Goal: Task Accomplishment & Management: Use online tool/utility

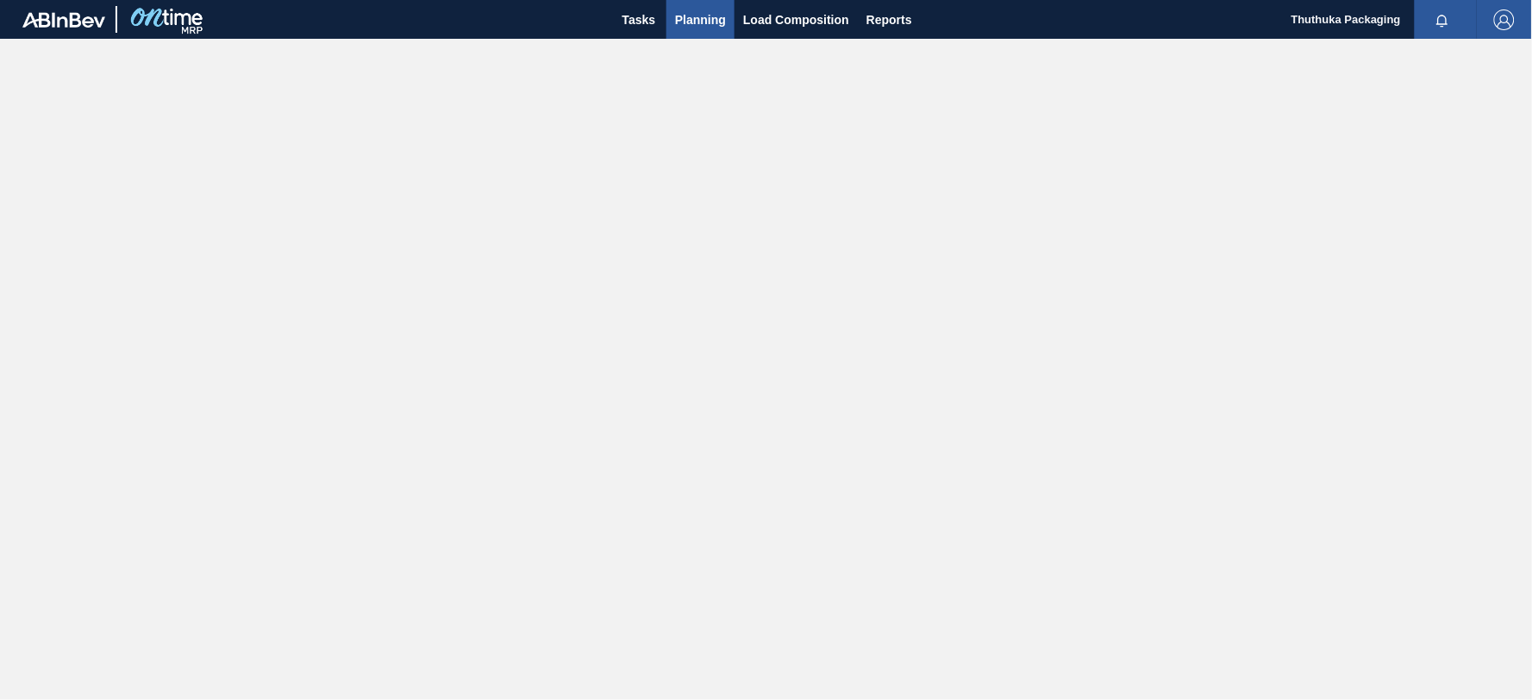
click at [713, 16] on span "Planning" at bounding box center [700, 19] width 51 height 21
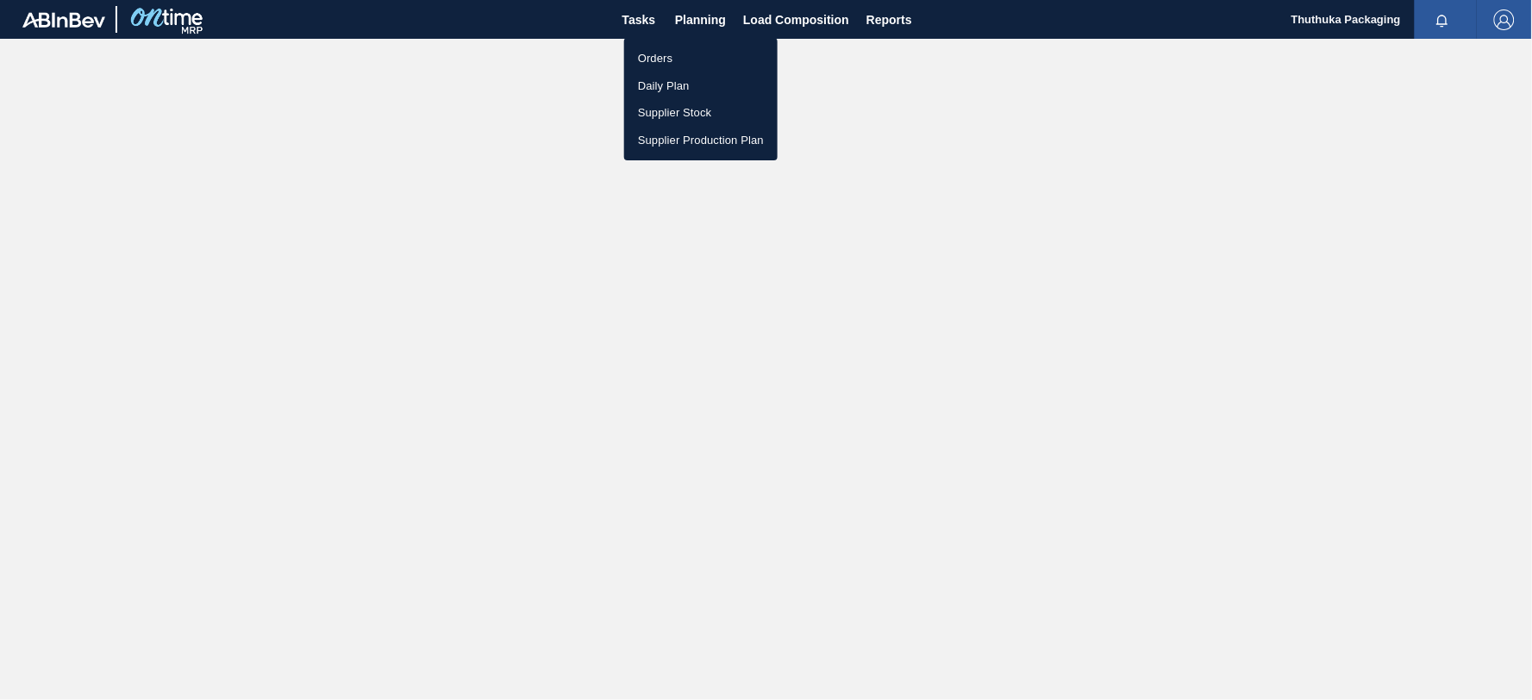
drag, startPoint x: 680, startPoint y: 56, endPoint x: 1527, endPoint y: 35, distance: 847.9
click at [680, 56] on li "Orders" at bounding box center [700, 59] width 153 height 28
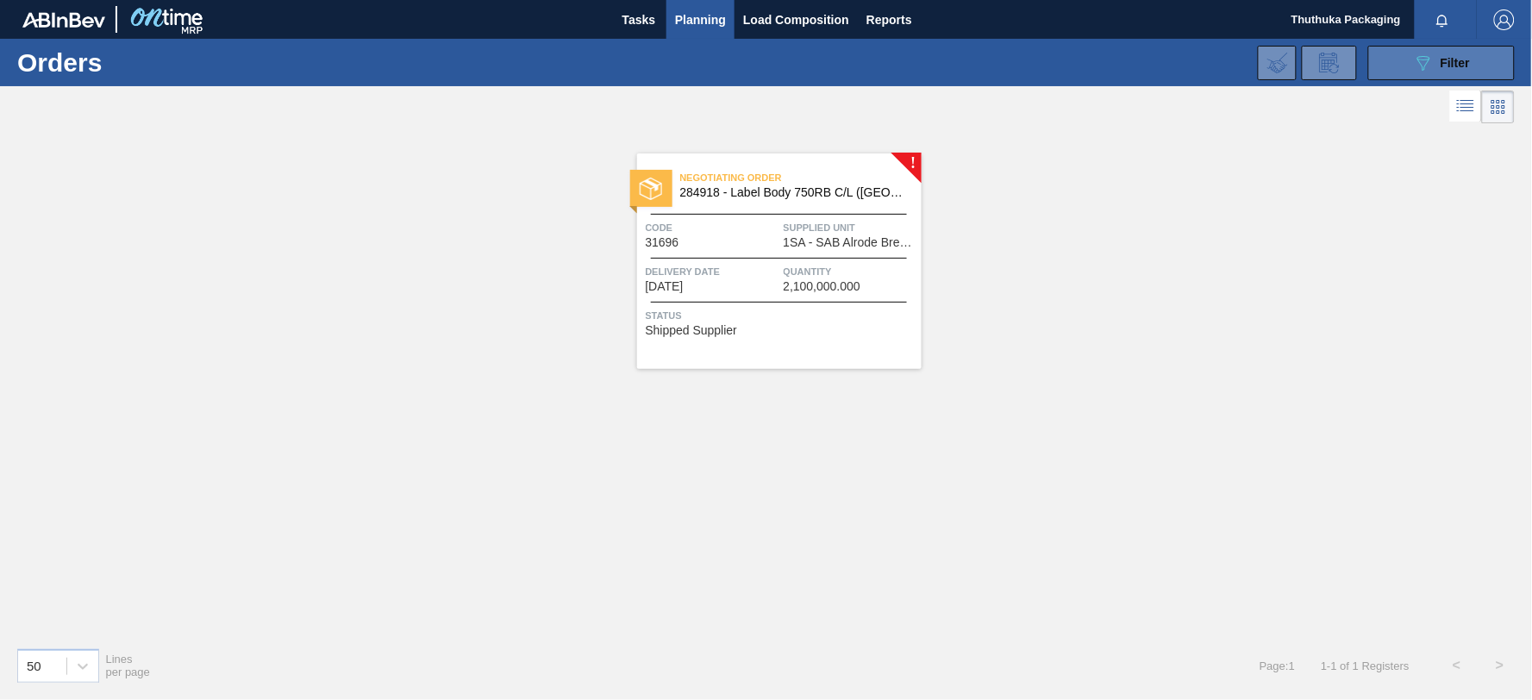
click at [1401, 66] on button "089F7B8B-B2A5-4AFE-B5C0-19BA573D28AC Filter" at bounding box center [1442, 63] width 147 height 34
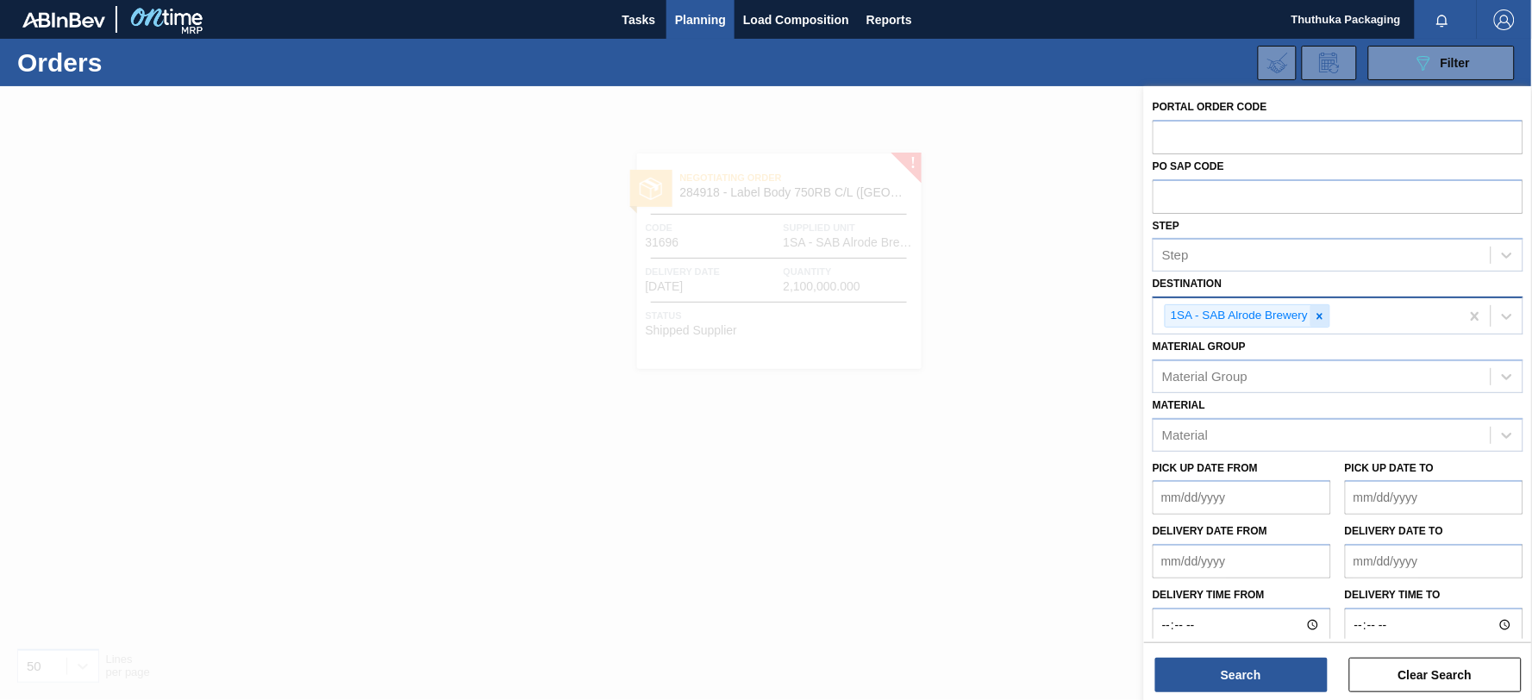
click at [1322, 316] on icon at bounding box center [1321, 316] width 6 height 6
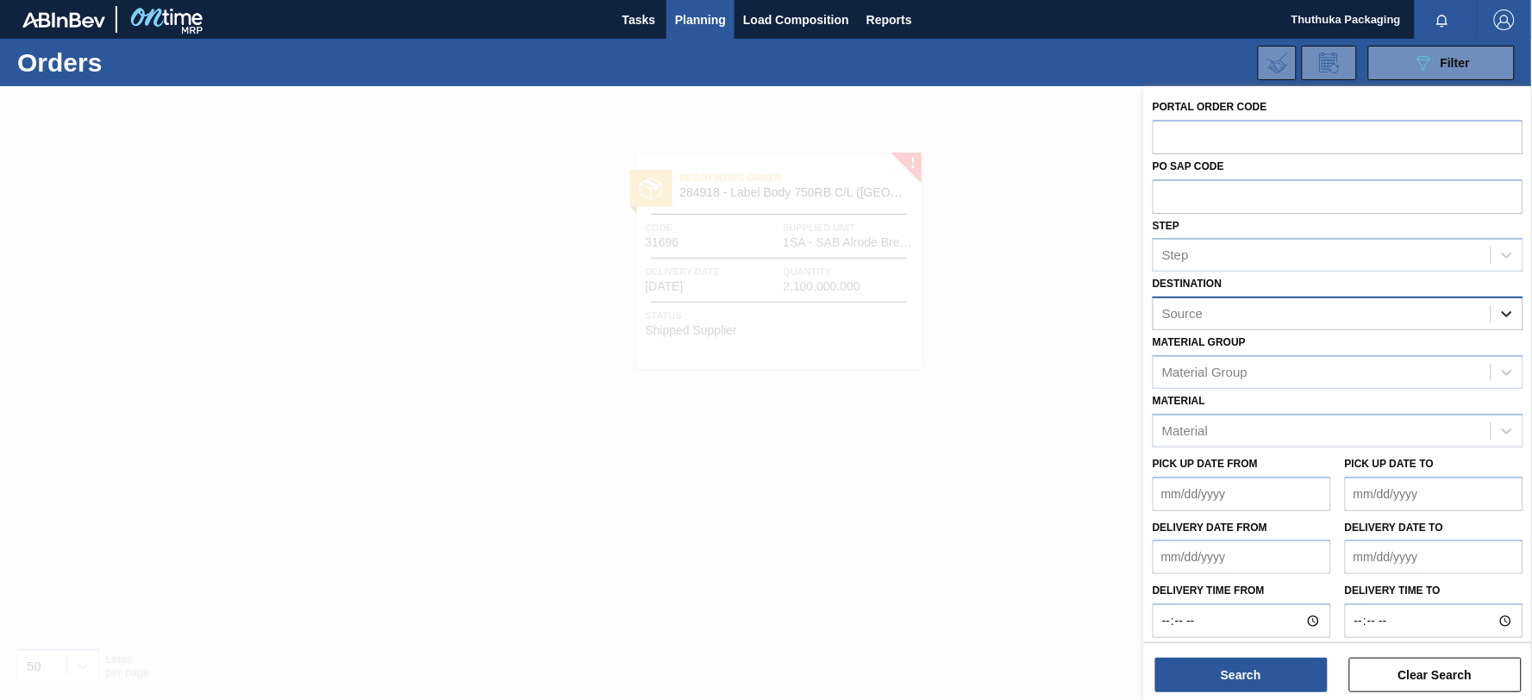
click at [1506, 311] on icon at bounding box center [1507, 313] width 17 height 17
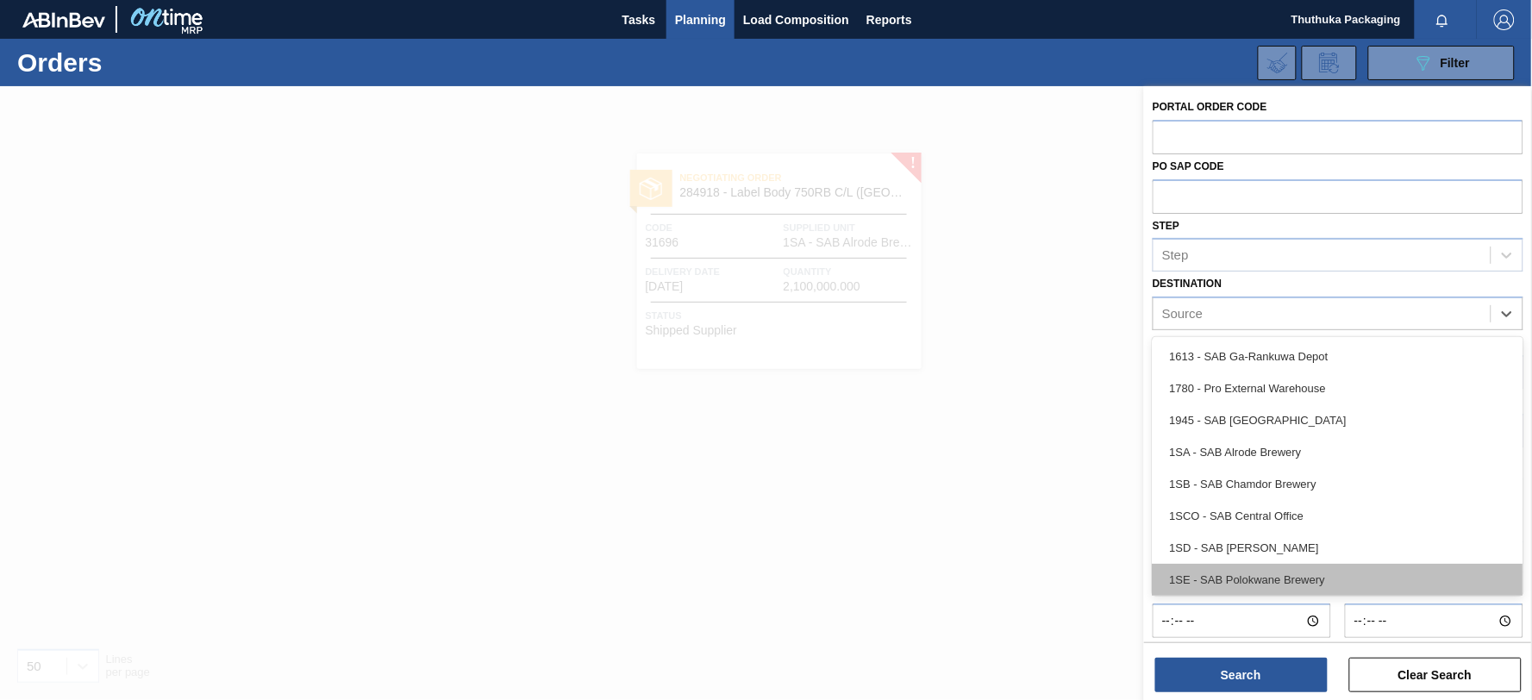
click at [1321, 573] on div "1SE - SAB Polokwane Brewery" at bounding box center [1338, 580] width 371 height 32
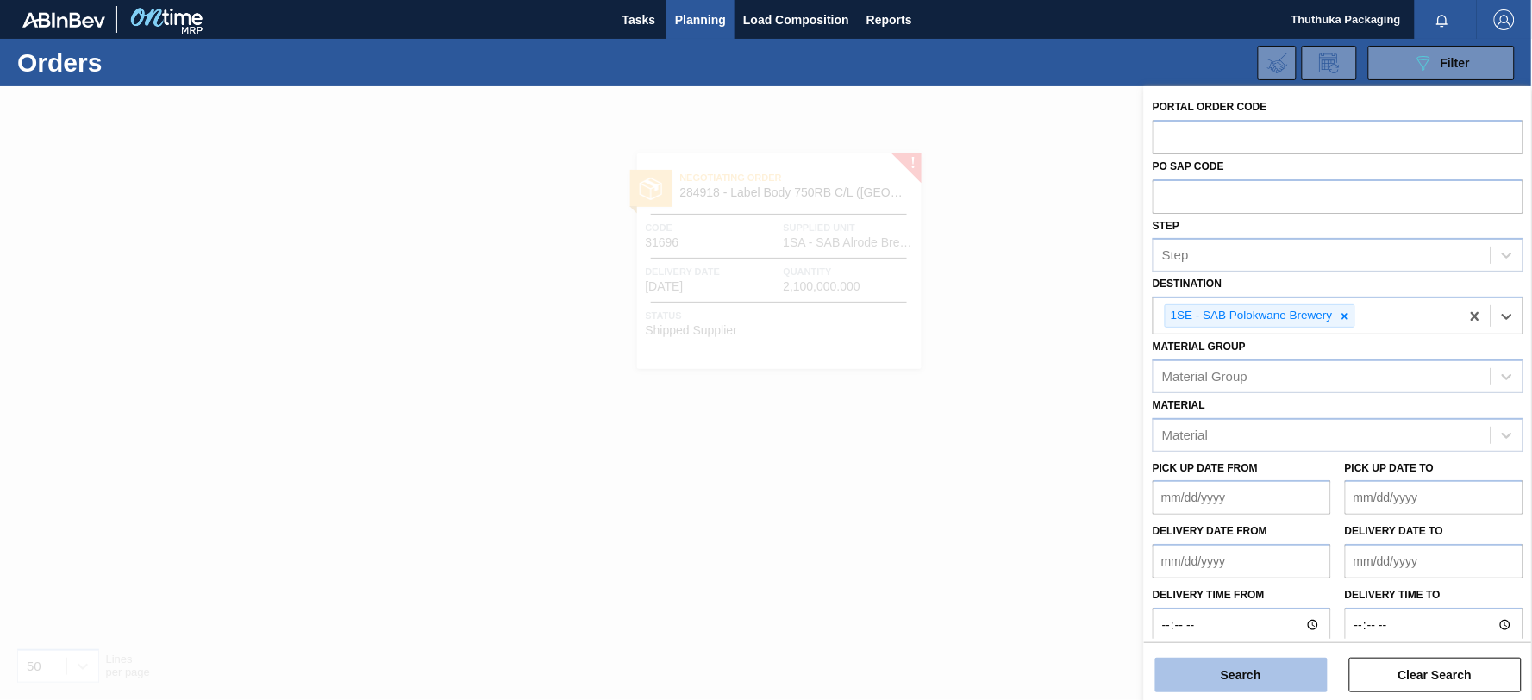
click at [1268, 671] on button "Search" at bounding box center [1242, 675] width 172 height 34
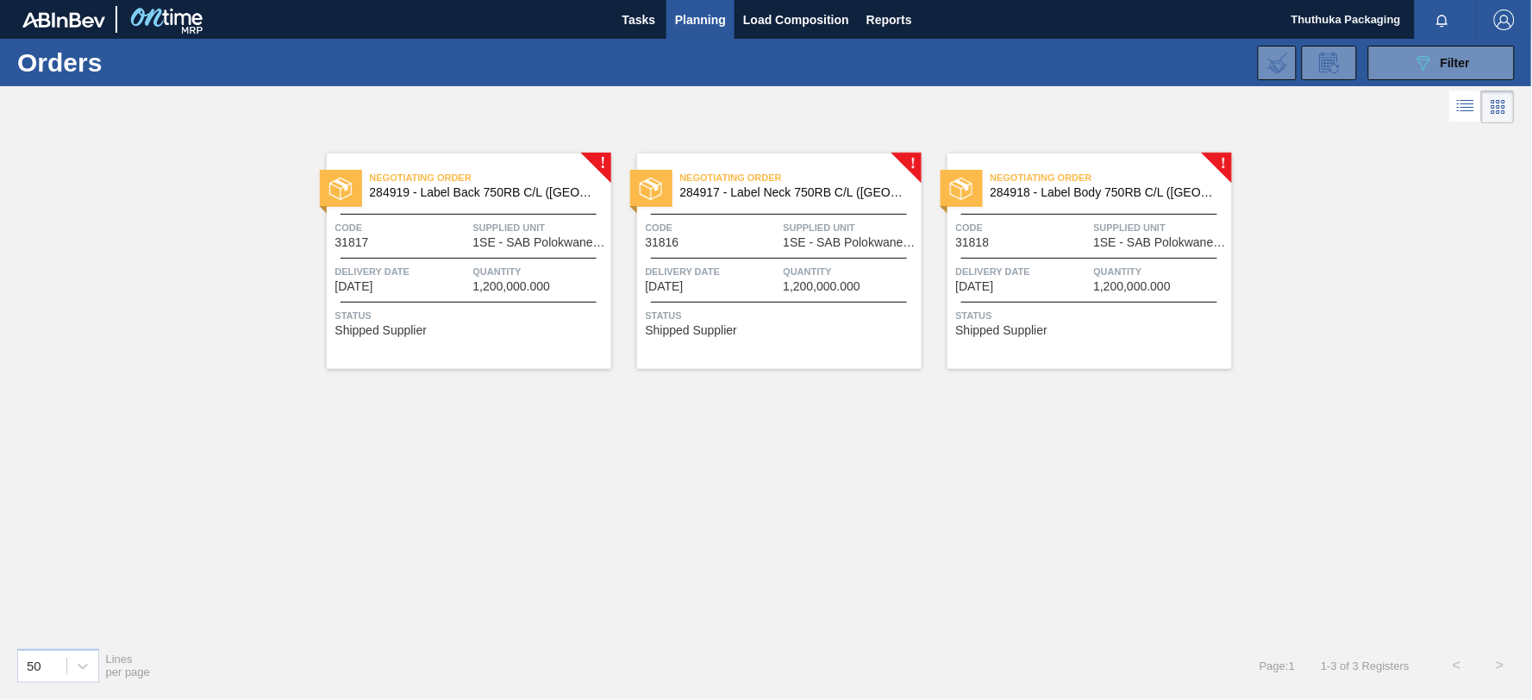
click at [458, 191] on span "284919 - Label Back 750RB C/L ([GEOGRAPHIC_DATA])" at bounding box center [484, 192] width 228 height 13
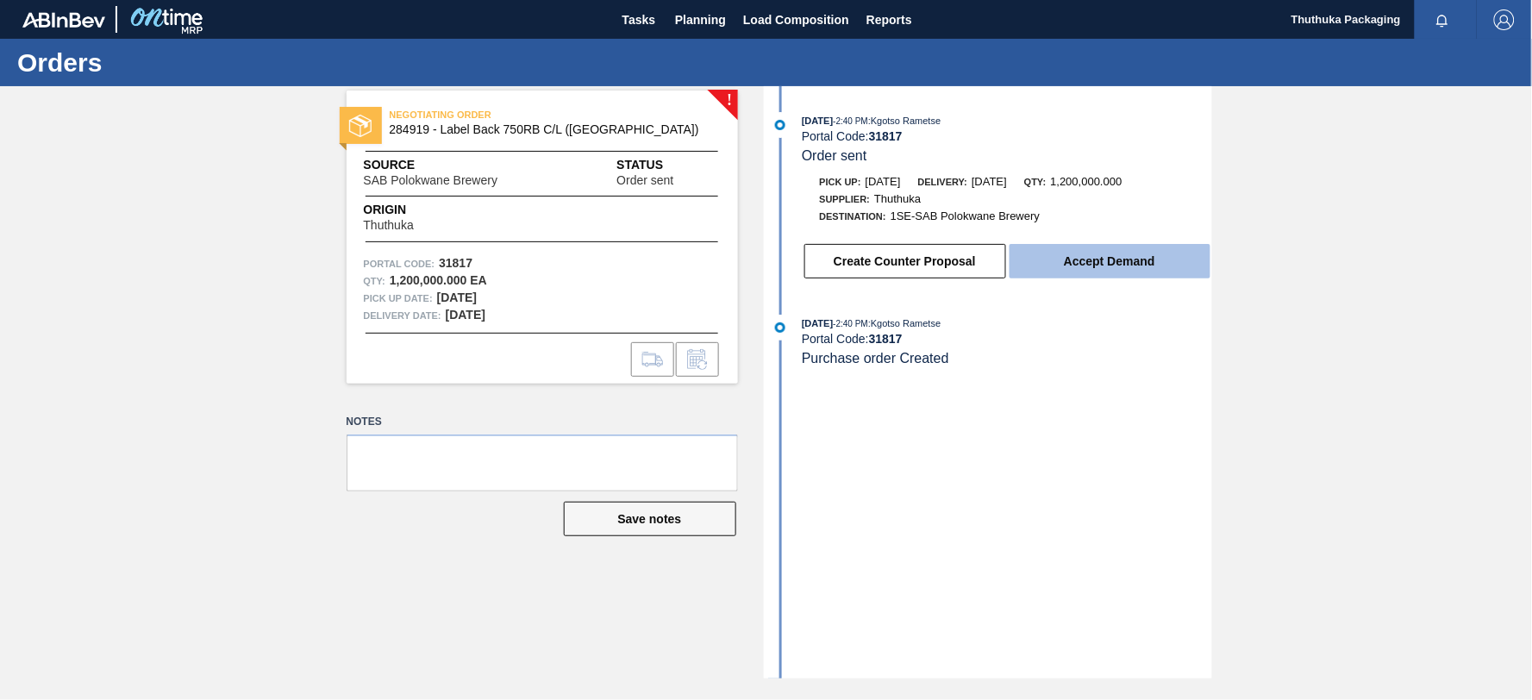
click at [1092, 269] on button "Accept Demand" at bounding box center [1110, 261] width 201 height 34
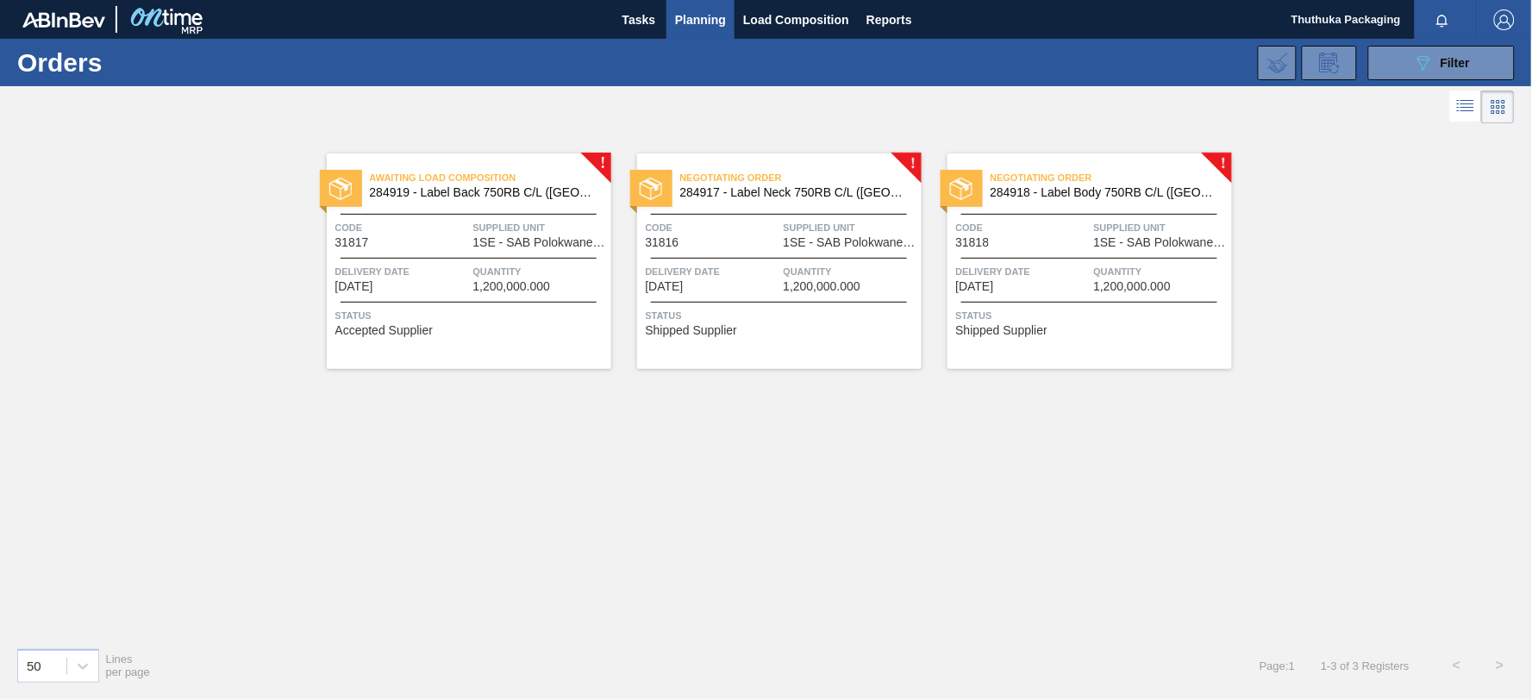
click at [807, 186] on span "284917 - Label Neck 750RB C/L ([GEOGRAPHIC_DATA])" at bounding box center [794, 192] width 228 height 13
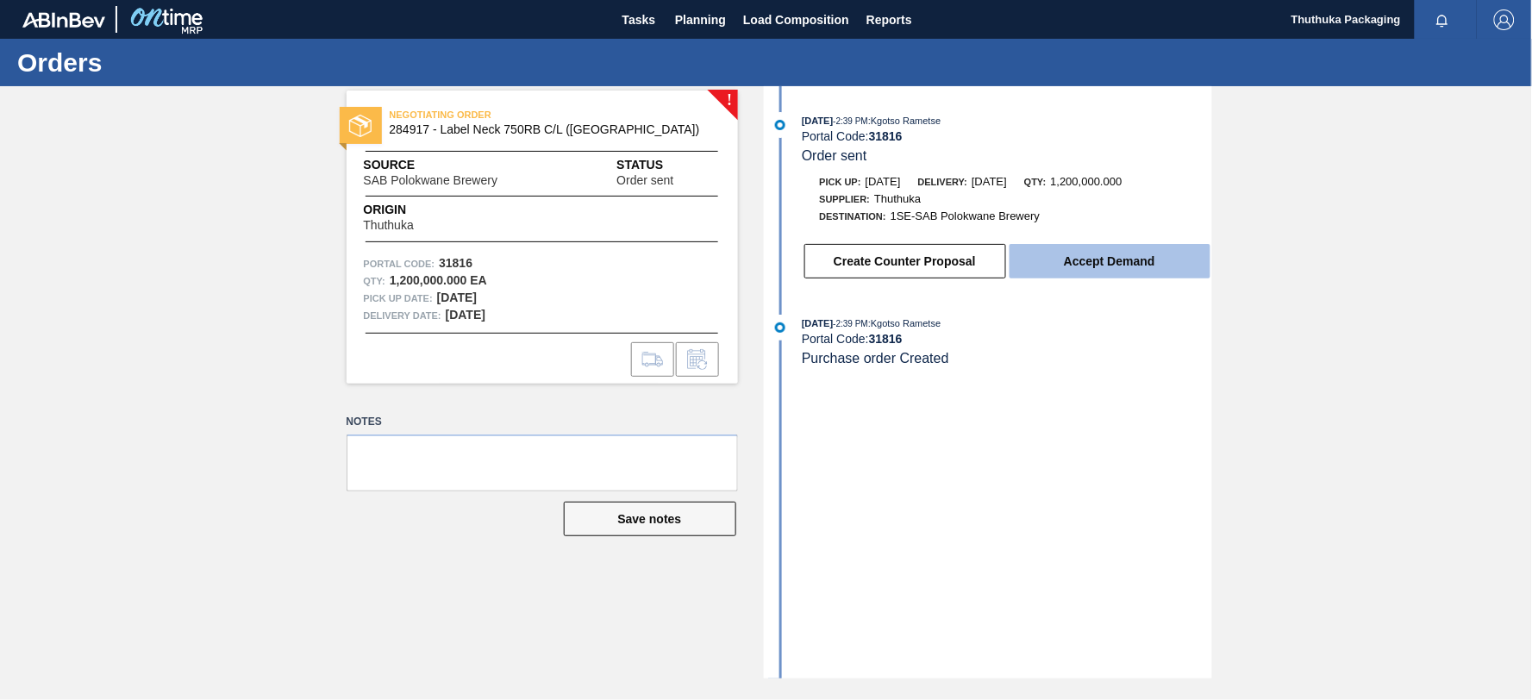
click at [1131, 268] on button "Accept Demand" at bounding box center [1110, 261] width 201 height 34
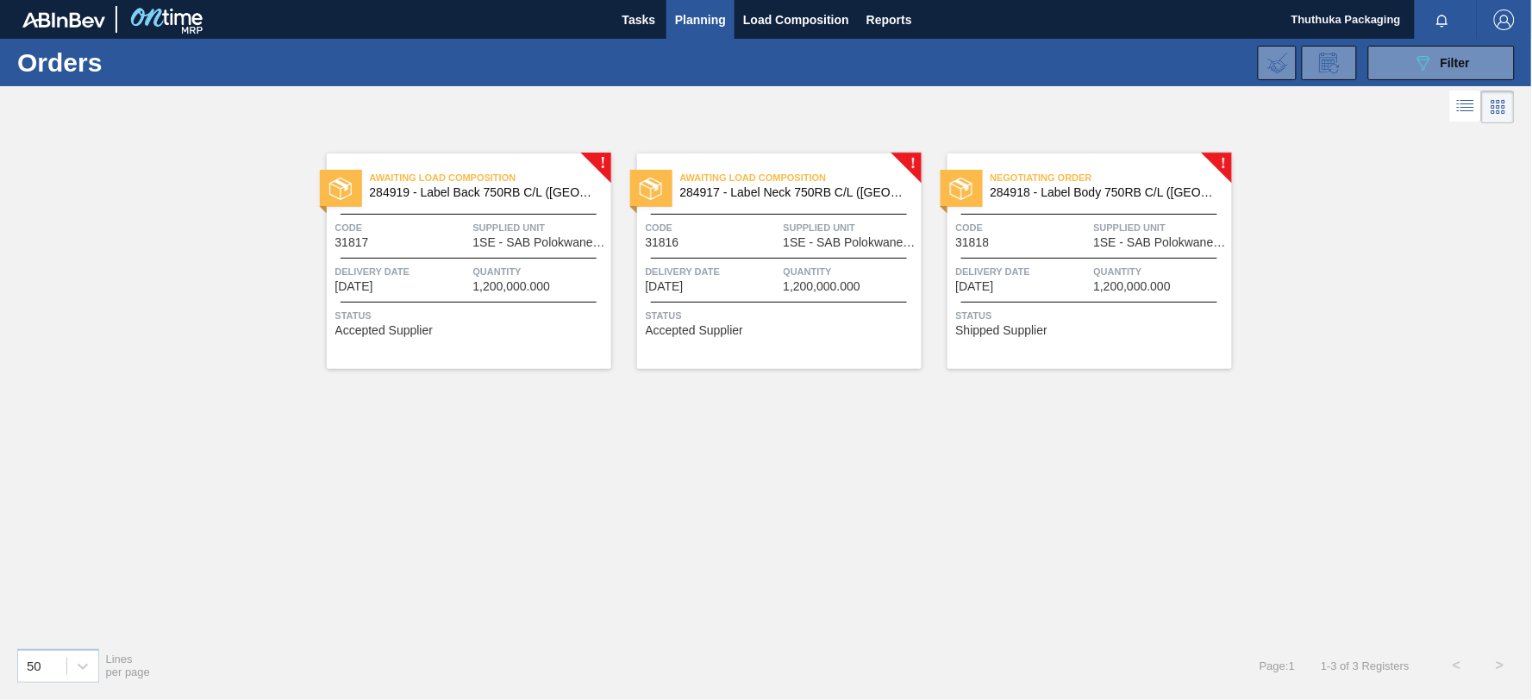
click at [1066, 185] on span "Negotiating Order" at bounding box center [1111, 177] width 241 height 17
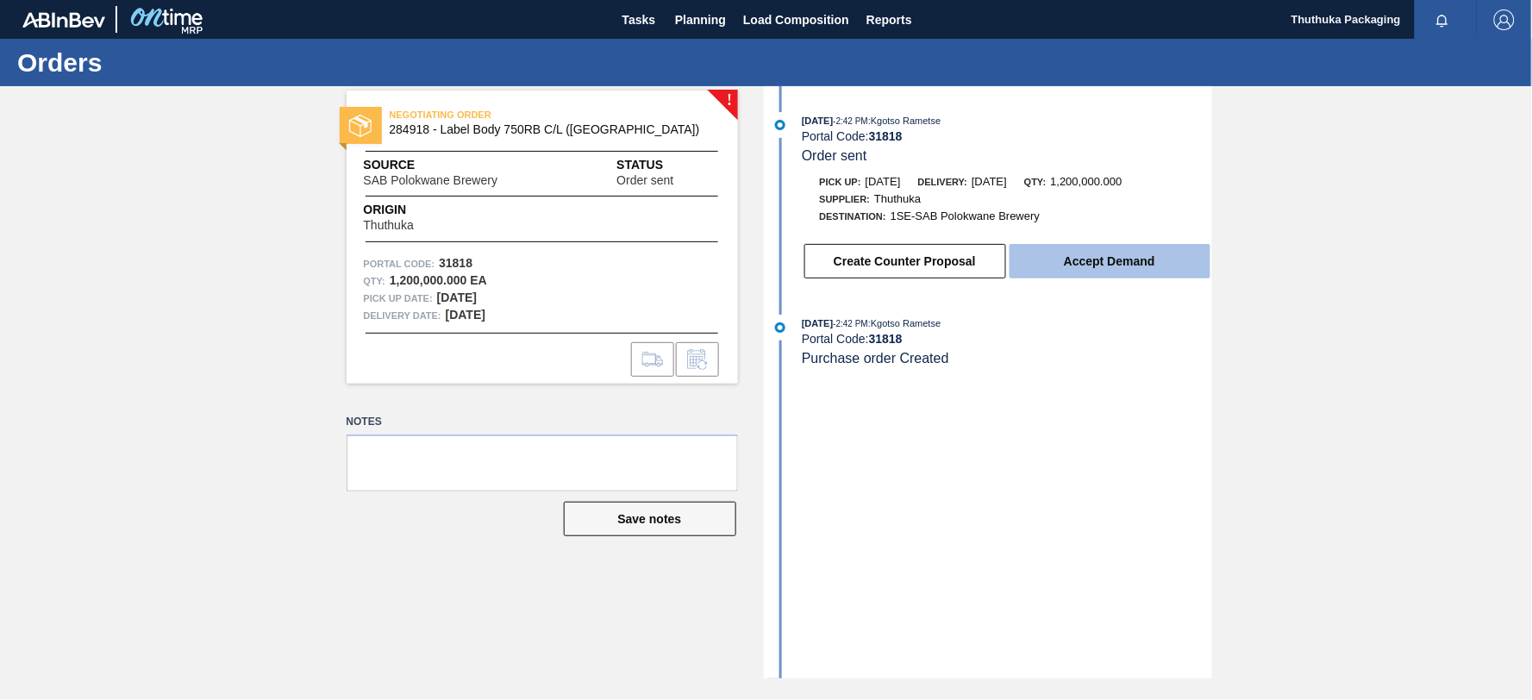
click at [1054, 260] on button "Accept Demand" at bounding box center [1110, 261] width 201 height 34
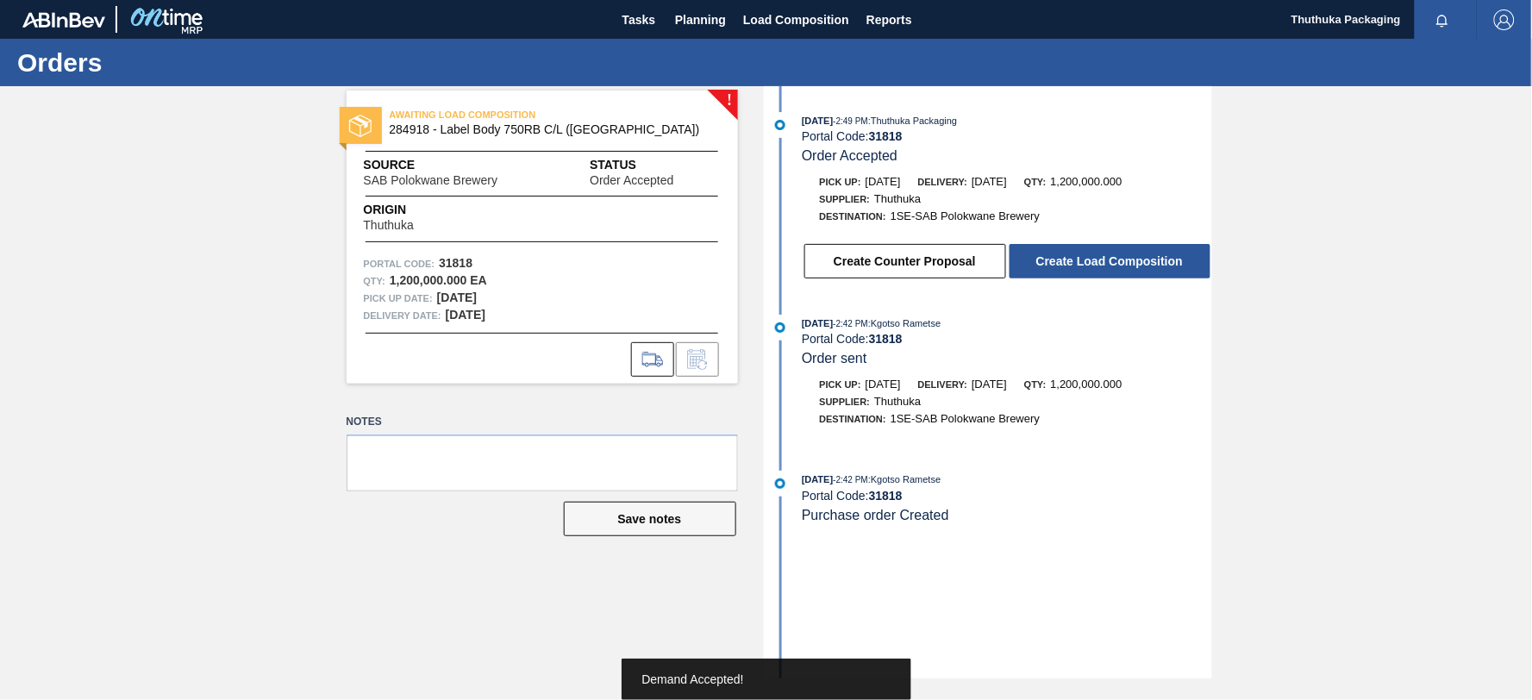
click at [1054, 260] on button "Create Load Composition" at bounding box center [1110, 261] width 201 height 34
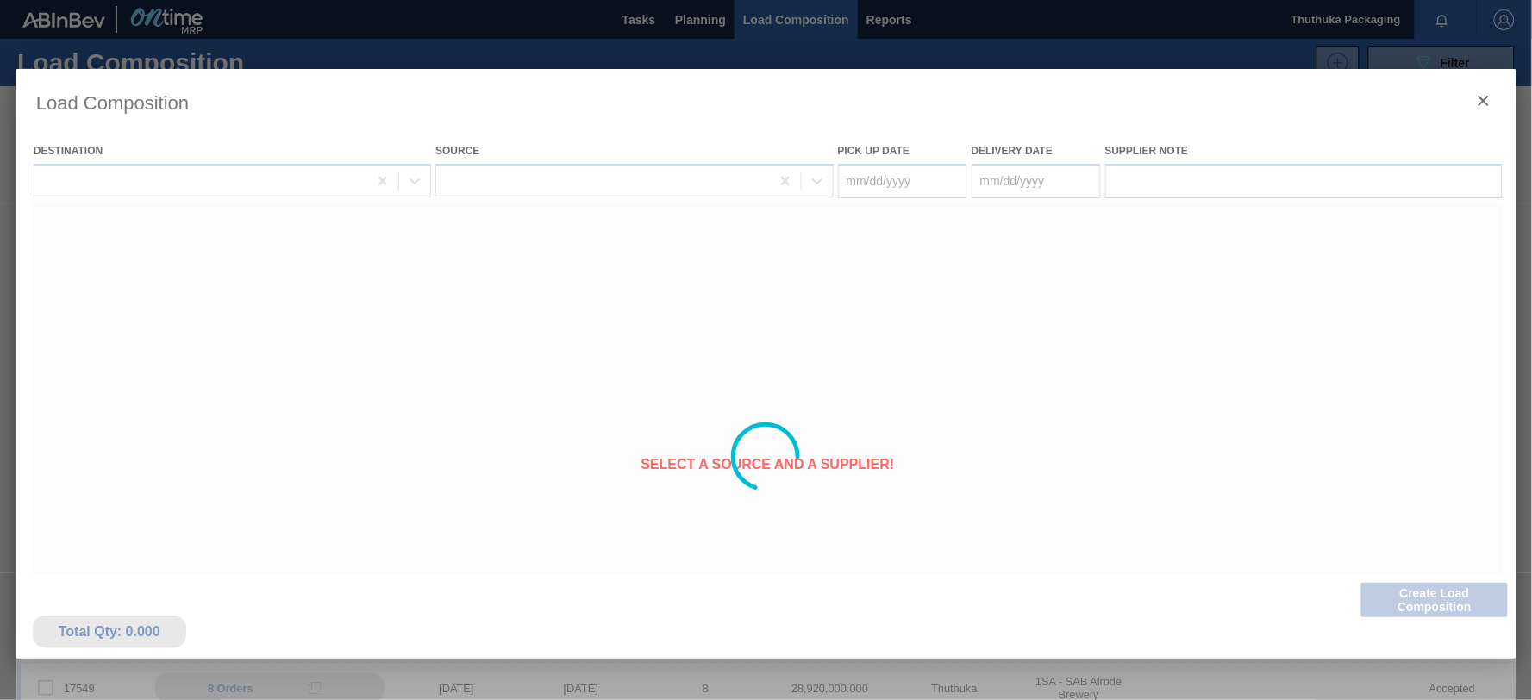
type Date "[DATE]"
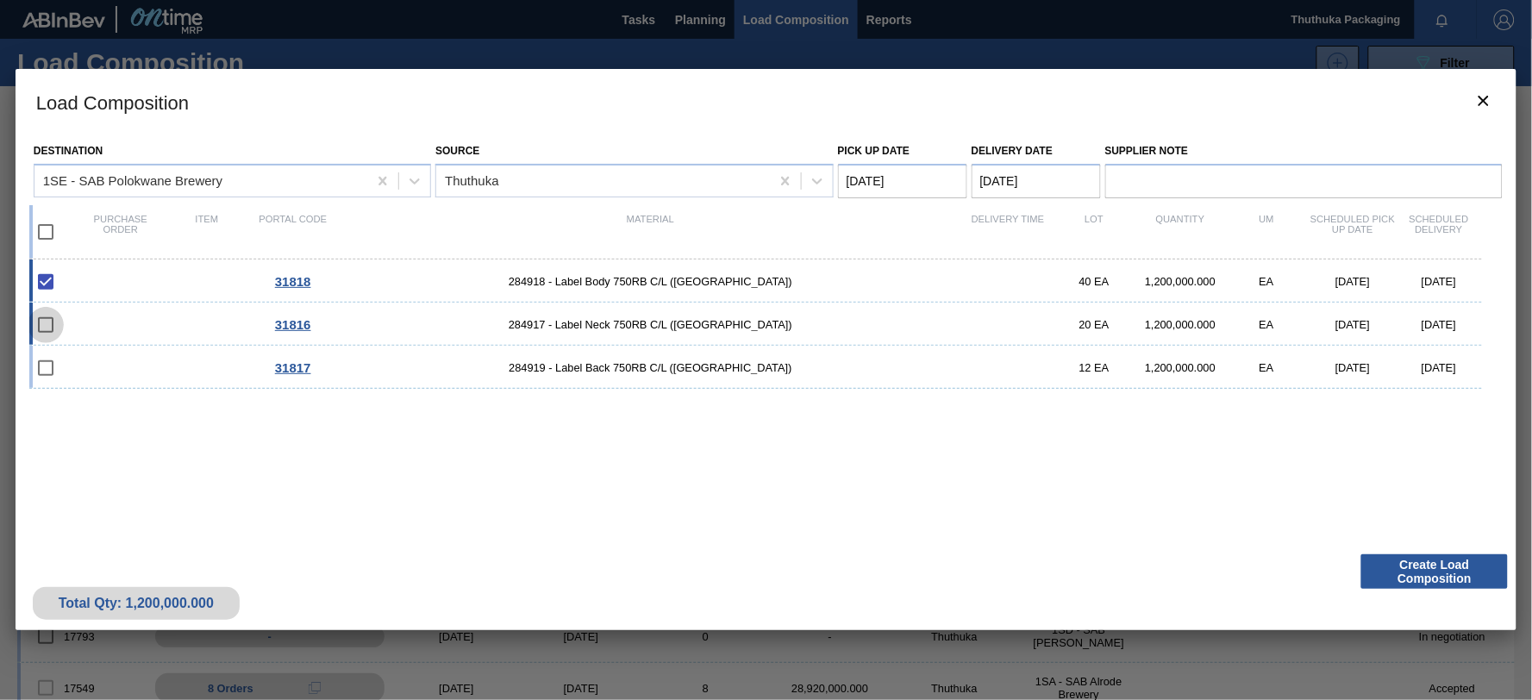
click at [48, 325] on input "checkbox" at bounding box center [46, 325] width 36 height 36
checkbox input "false"
click at [41, 235] on input "checkbox" at bounding box center [46, 232] width 36 height 36
checkbox input "true"
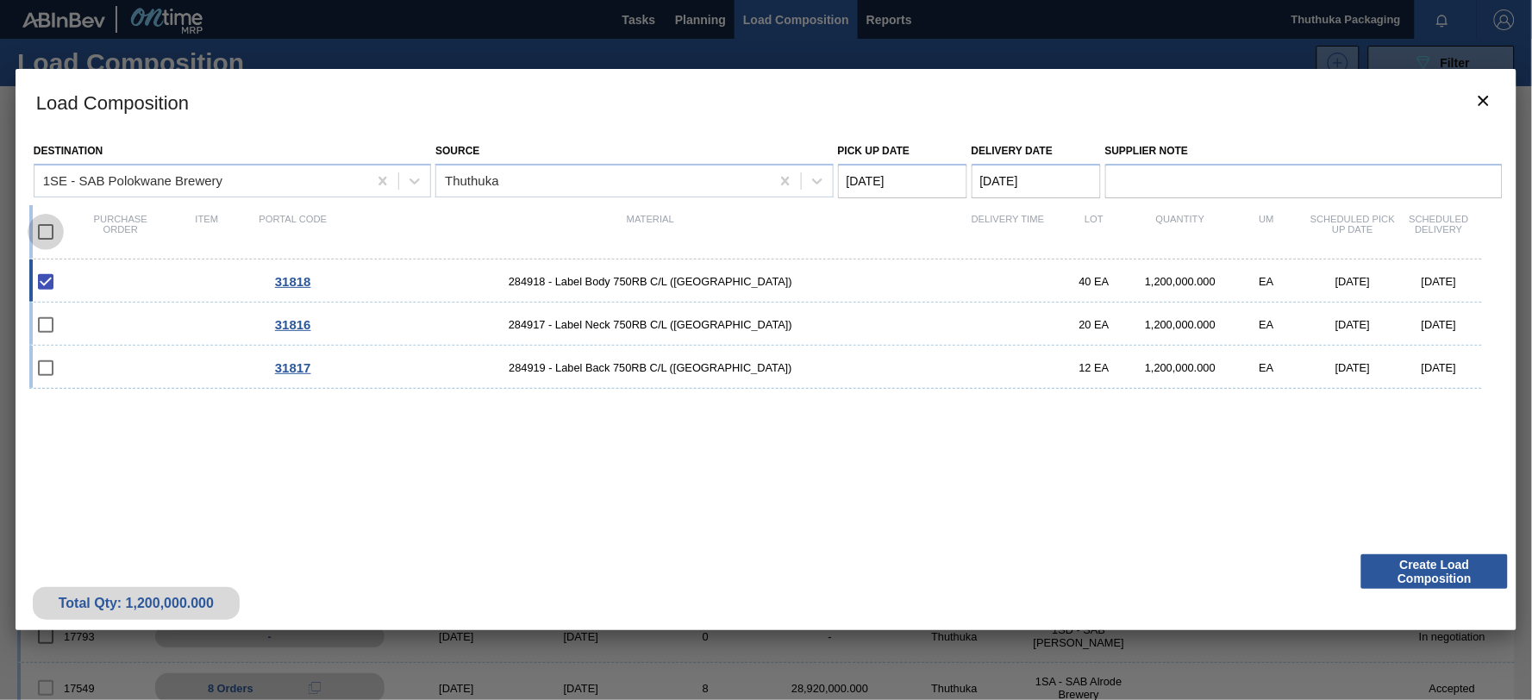
checkbox input "true"
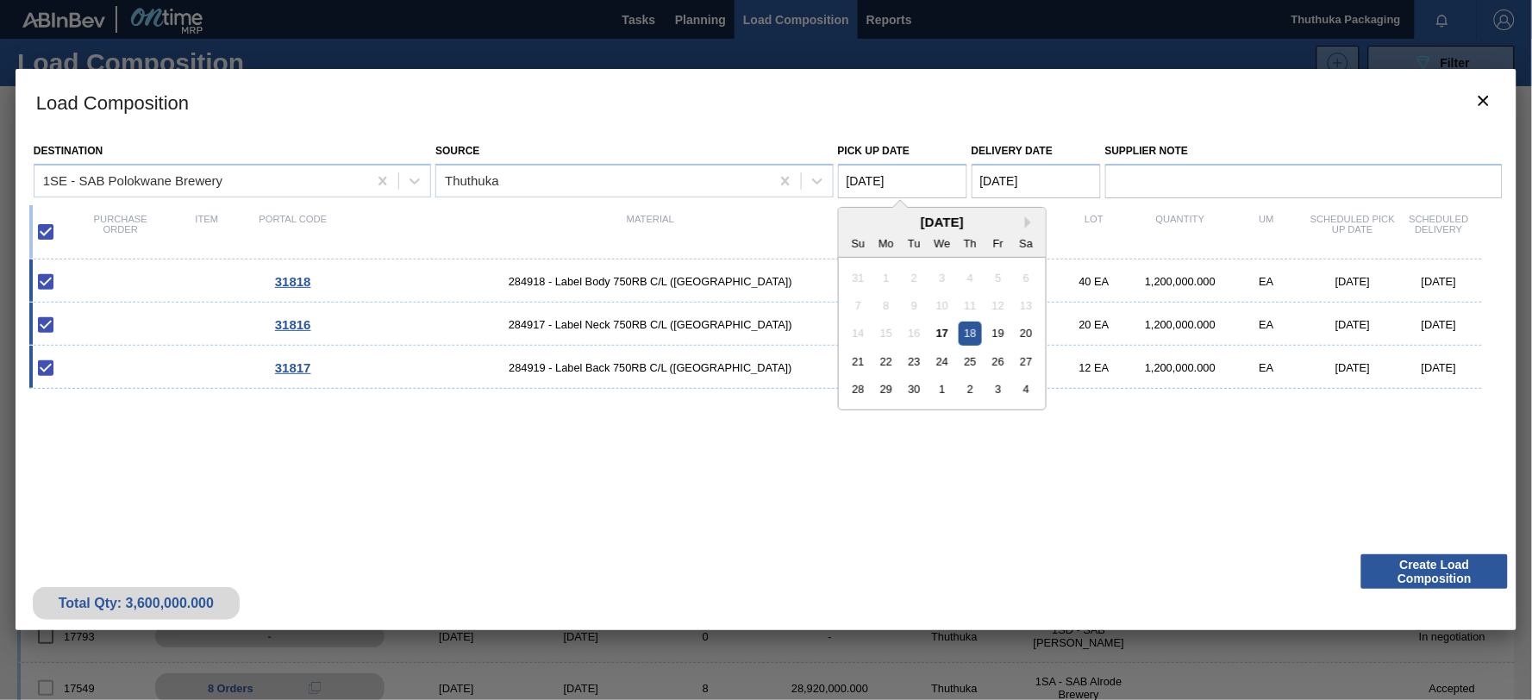
click at [929, 173] on Date "[DATE]" at bounding box center [902, 181] width 129 height 34
click at [945, 333] on div "17" at bounding box center [941, 333] width 23 height 23
type Date "[DATE]"
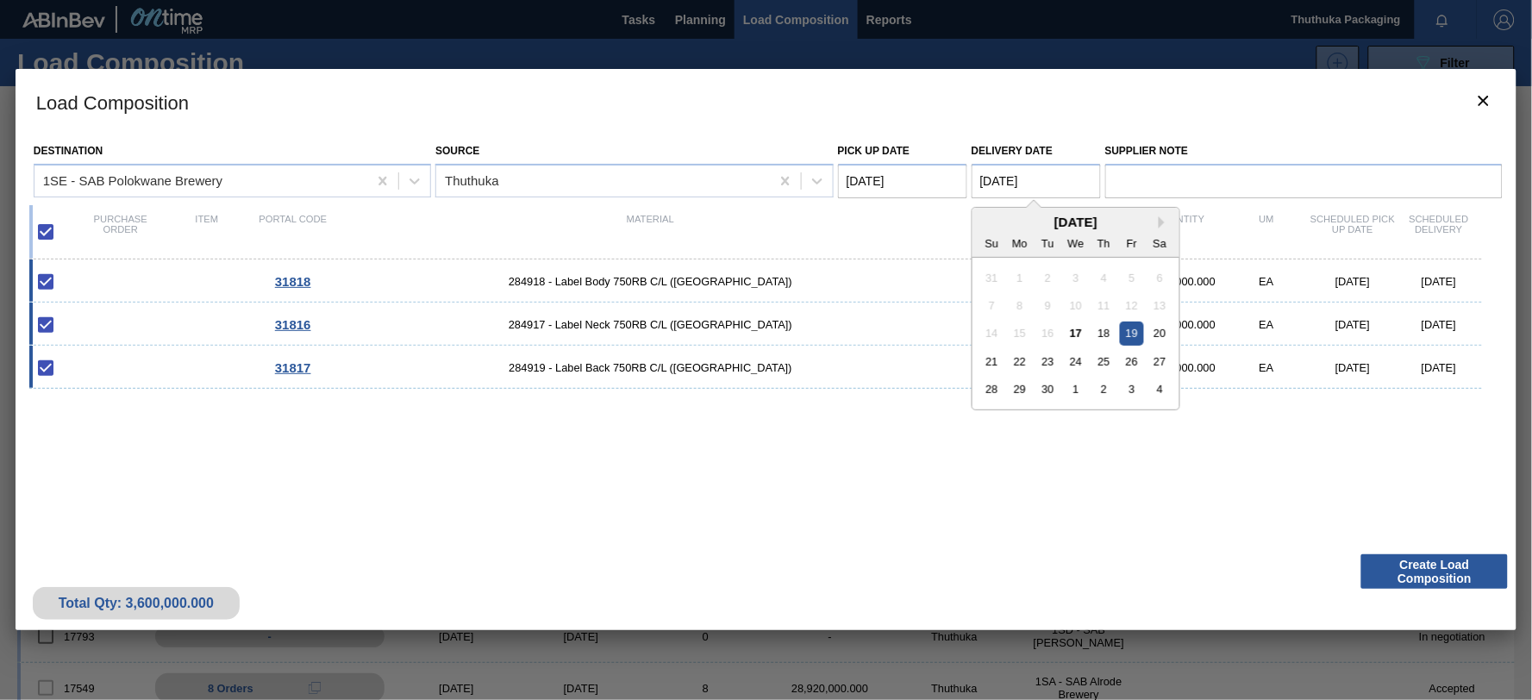
click at [1071, 179] on Date "[DATE]" at bounding box center [1036, 181] width 129 height 34
click at [1134, 329] on div "19" at bounding box center [1131, 333] width 23 height 23
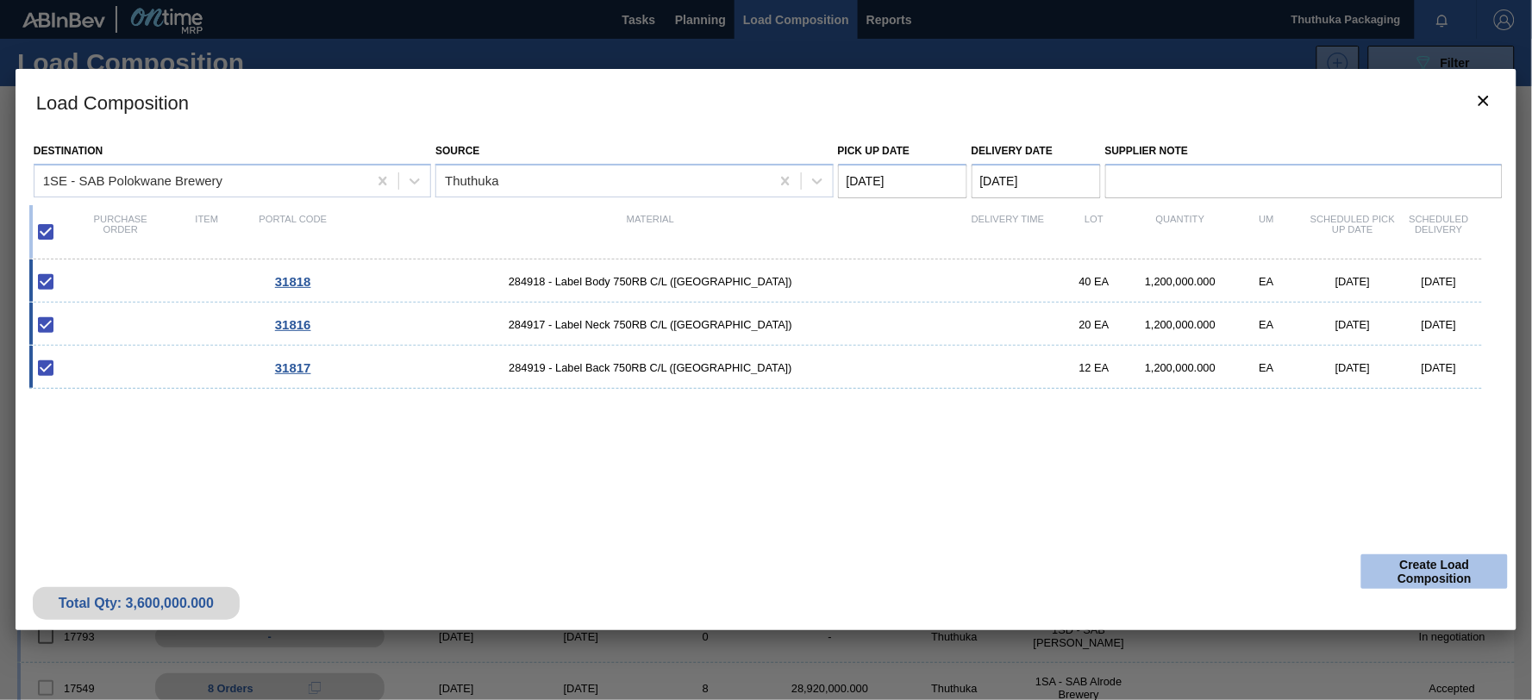
click at [1412, 574] on button "Create Load Composition" at bounding box center [1435, 571] width 147 height 34
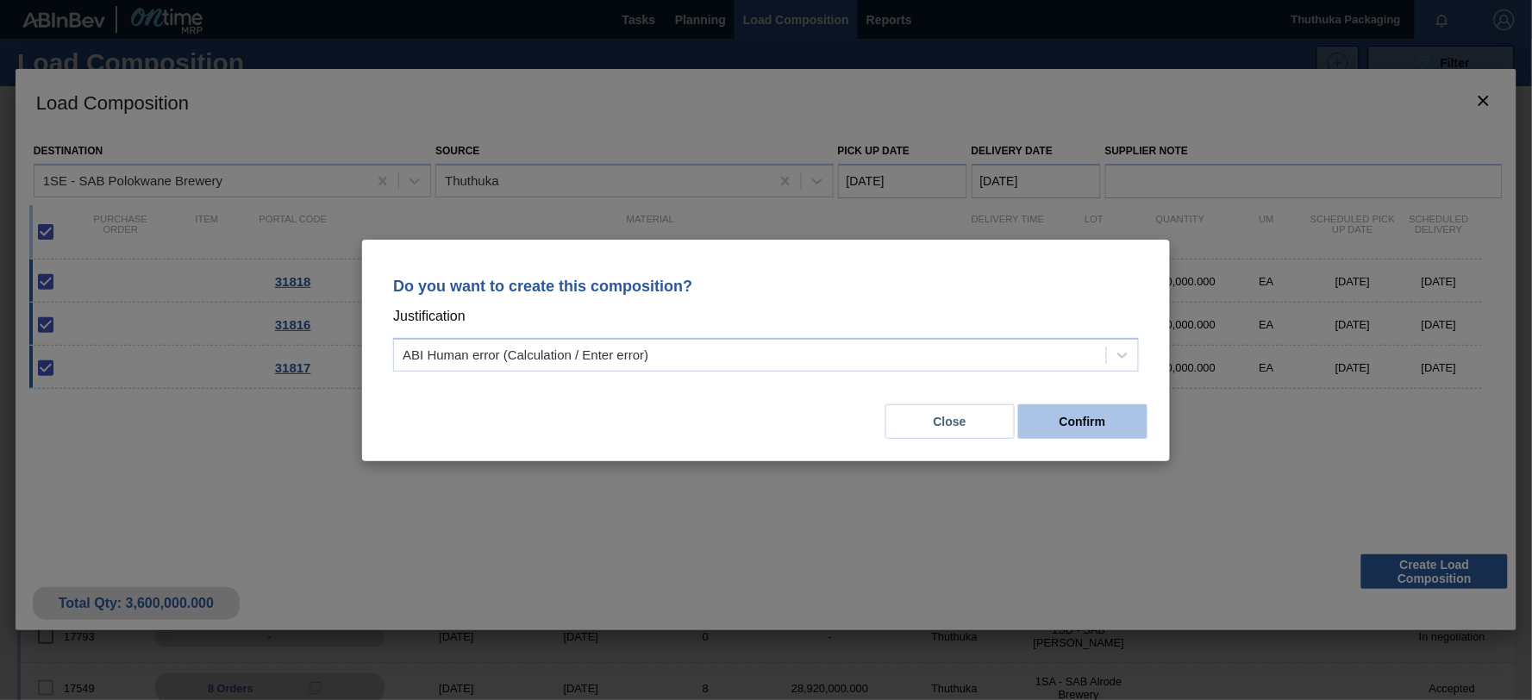
click at [1079, 419] on button "Confirm" at bounding box center [1082, 421] width 129 height 34
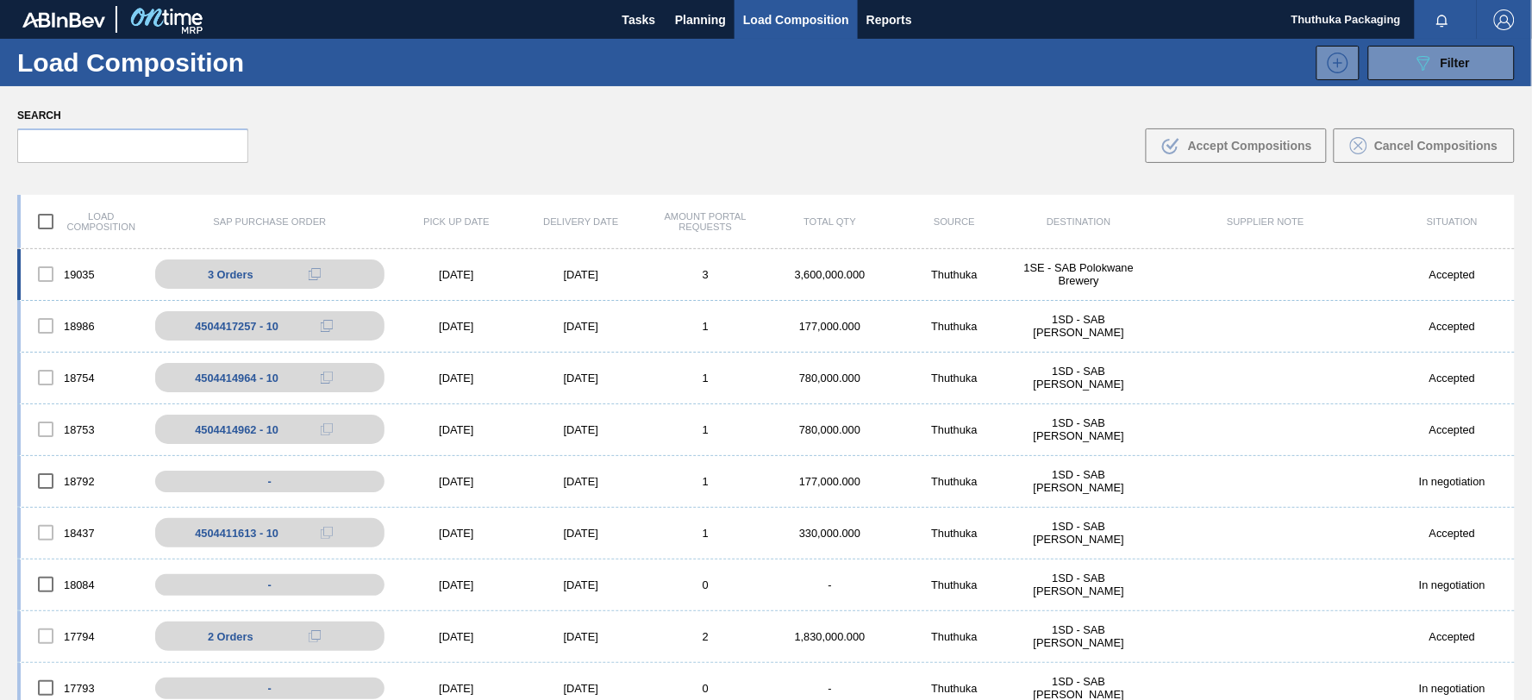
click at [461, 279] on div "[DATE]" at bounding box center [456, 274] width 124 height 13
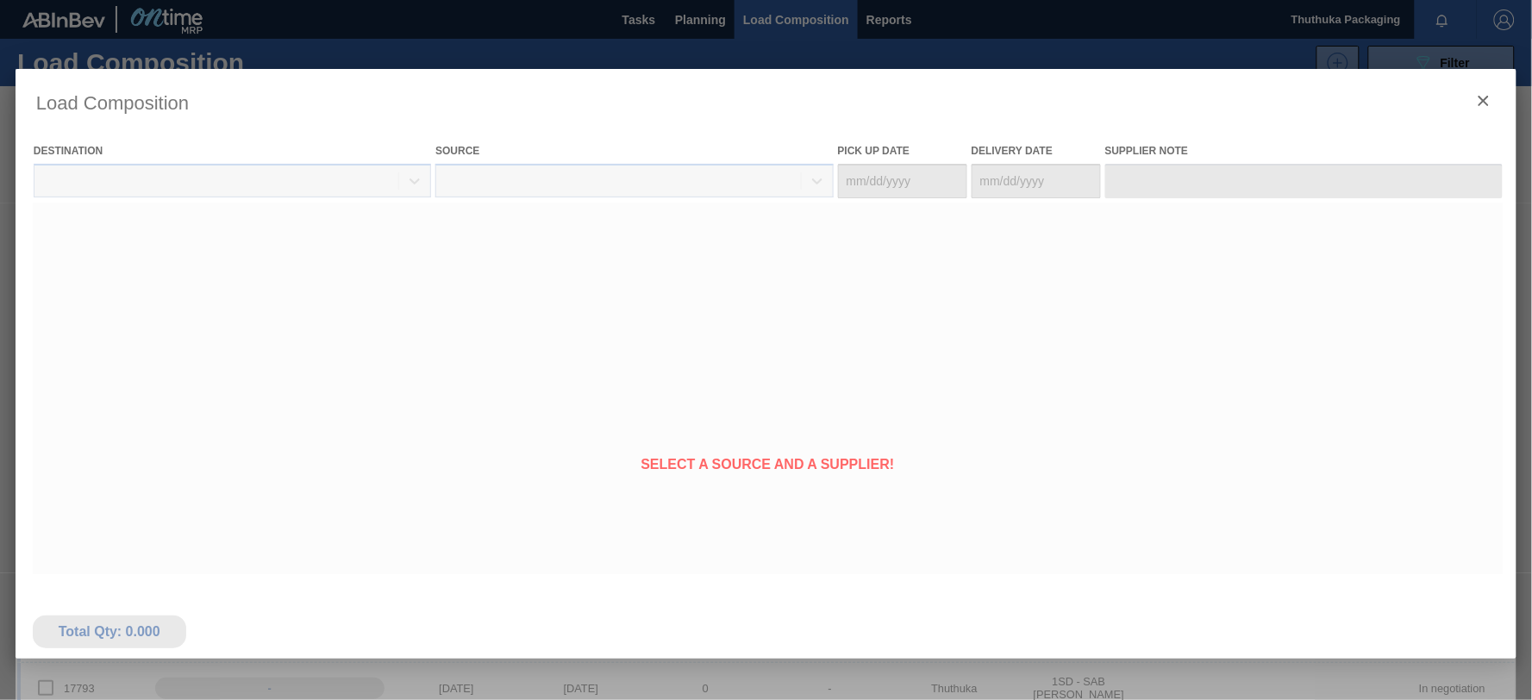
type Date "[DATE]"
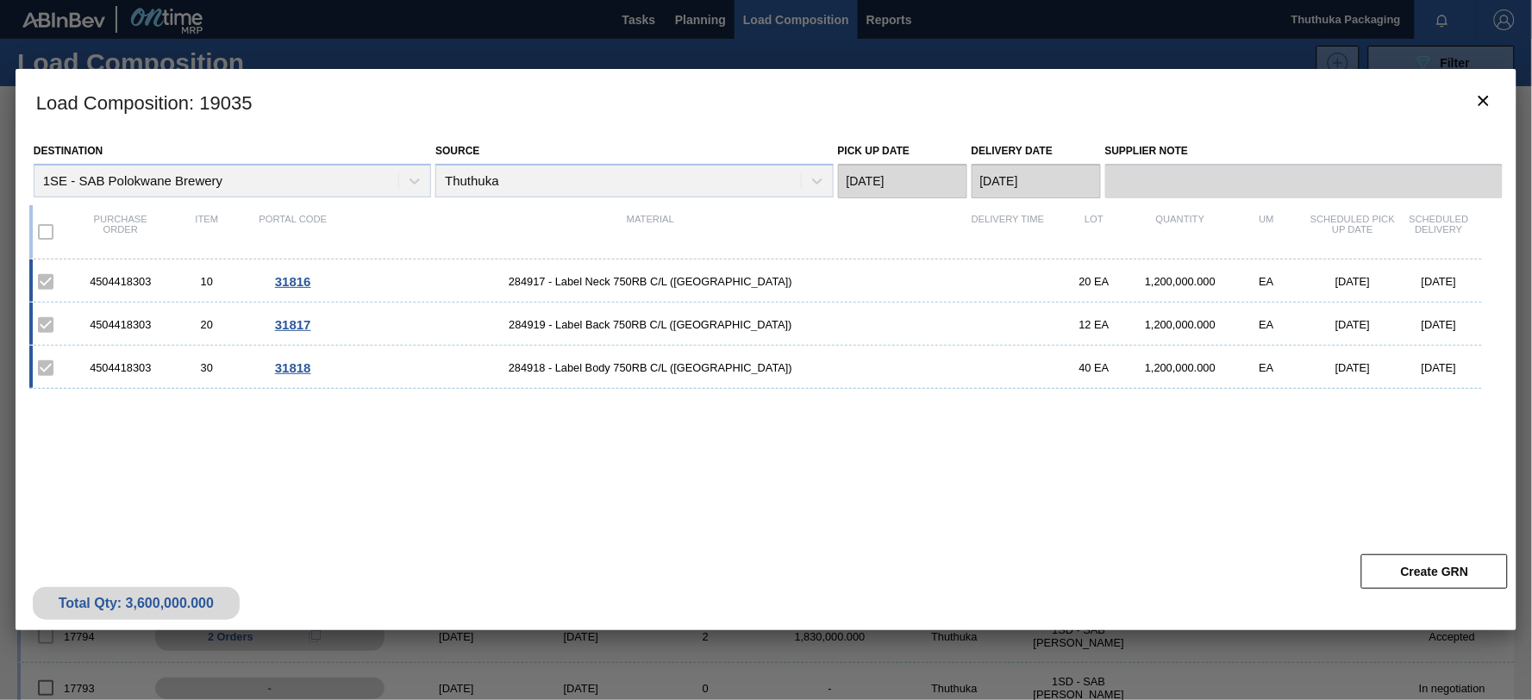
click at [112, 279] on div "4504418303" at bounding box center [121, 281] width 86 height 13
copy div "4504418303"
click at [556, 279] on span "284917 - Label Neck 750RB C/L ([GEOGRAPHIC_DATA])" at bounding box center [650, 281] width 629 height 13
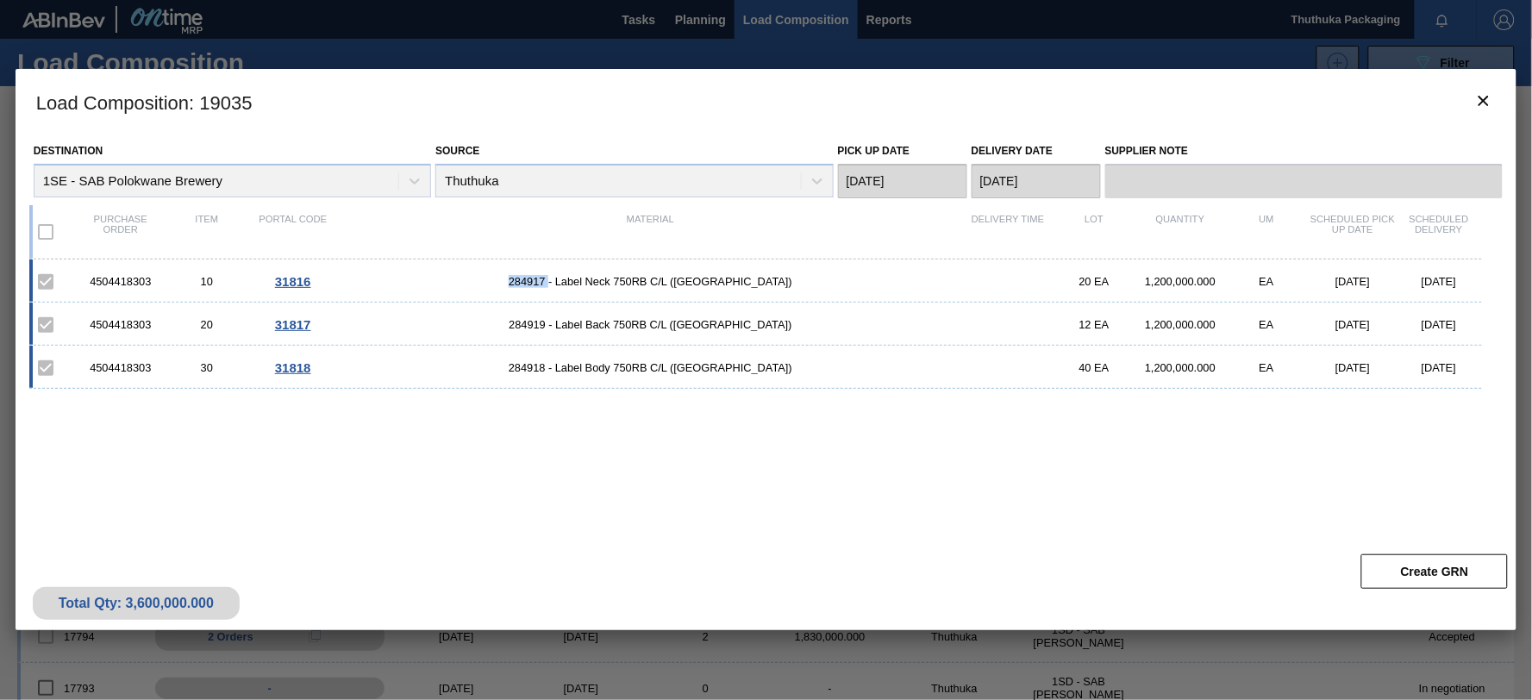
click at [556, 279] on span "284917 - Label Neck 750RB C/L ([GEOGRAPHIC_DATA])" at bounding box center [650, 281] width 629 height 13
copy span "284917"
click at [556, 326] on span "284919 - Label Back 750RB C/L ([GEOGRAPHIC_DATA])" at bounding box center [650, 324] width 629 height 13
copy span "284919"
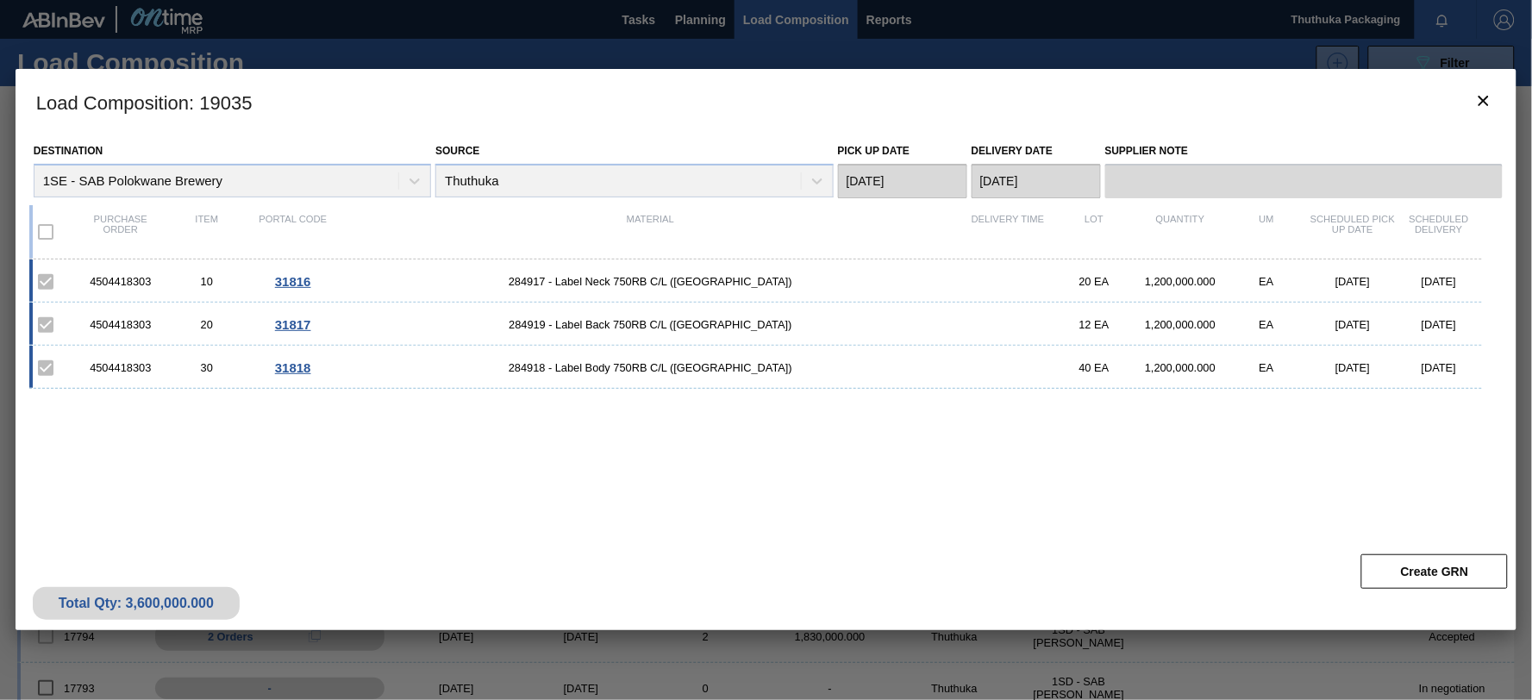
click at [561, 368] on span "284918 - Label Body 750RB C/L ([GEOGRAPHIC_DATA])" at bounding box center [650, 367] width 629 height 13
copy span "284918"
click at [1485, 101] on icon "botão de ícone" at bounding box center [1484, 101] width 10 height 10
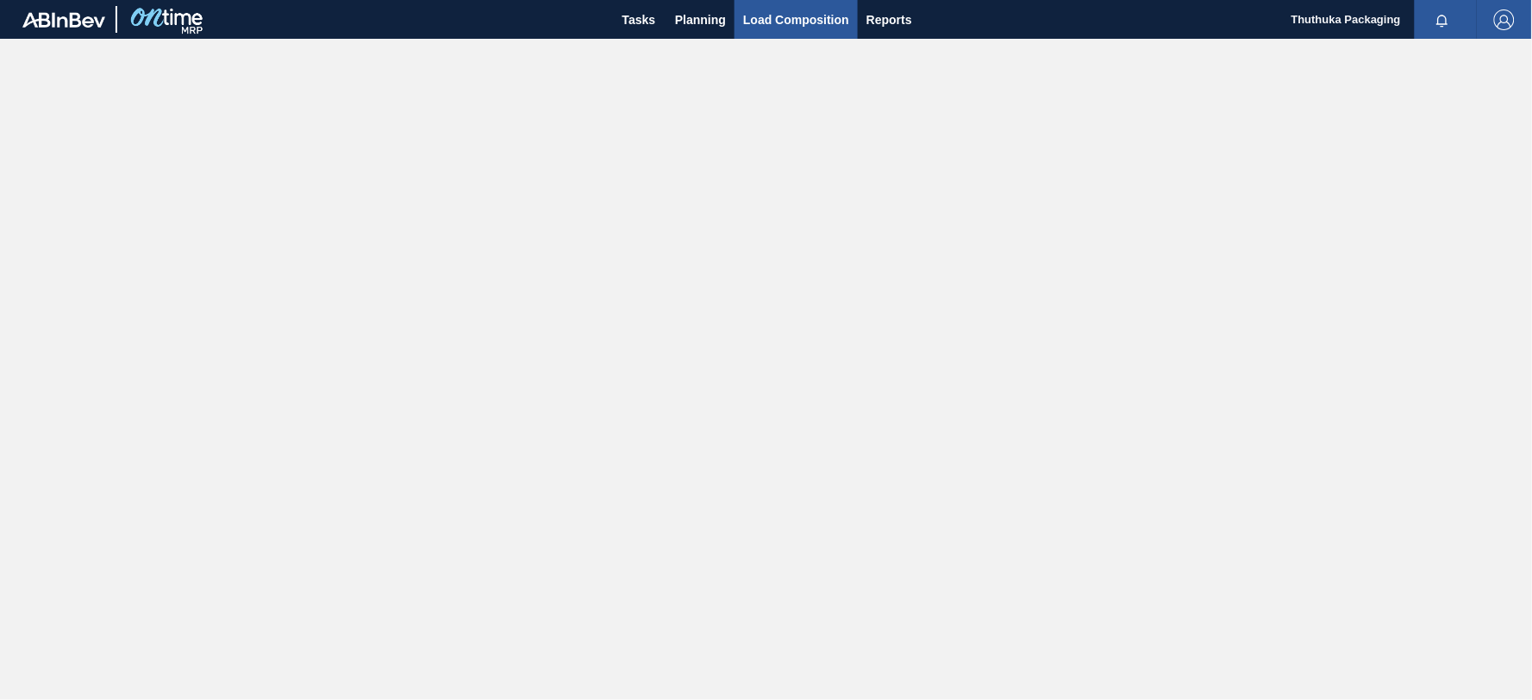
click at [753, 17] on span "Load Composition" at bounding box center [796, 19] width 106 height 21
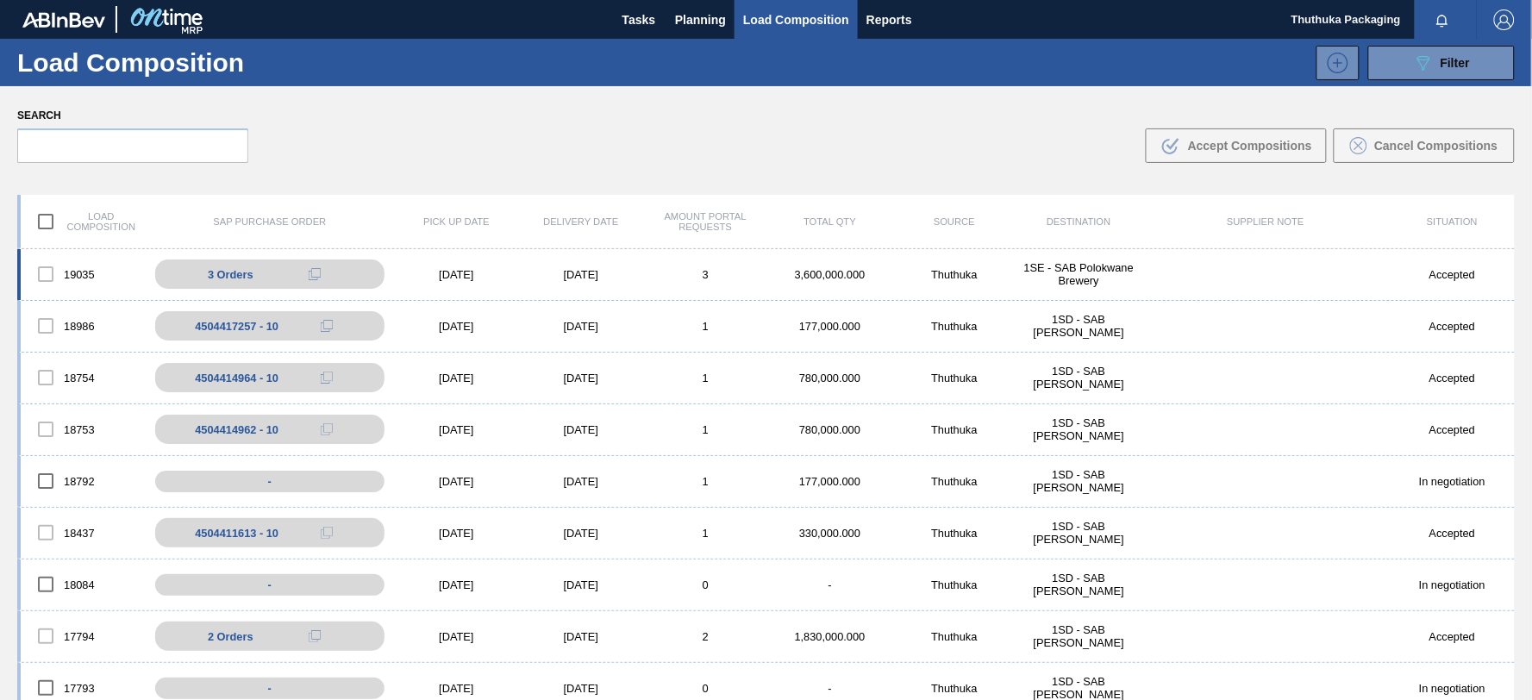
click at [558, 270] on div "[DATE]" at bounding box center [581, 274] width 124 height 13
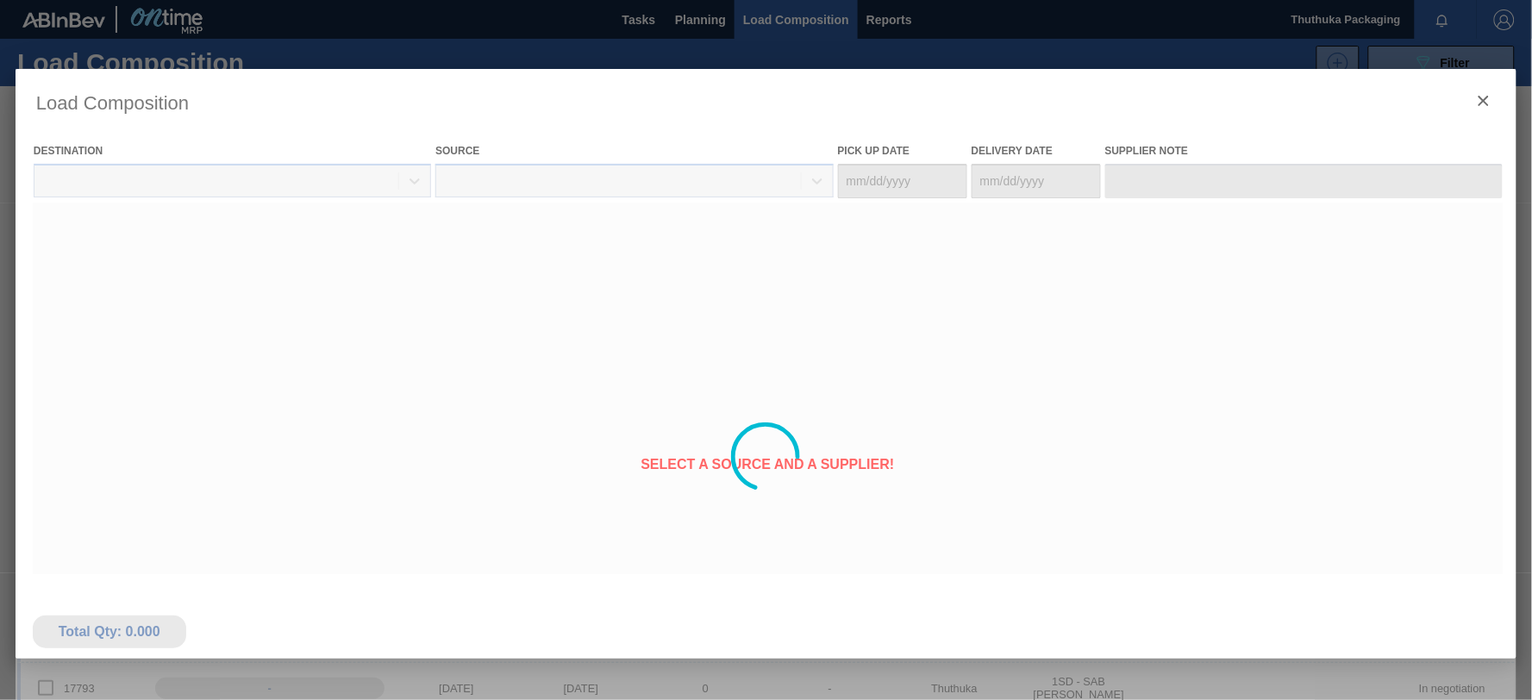
type Date "[DATE]"
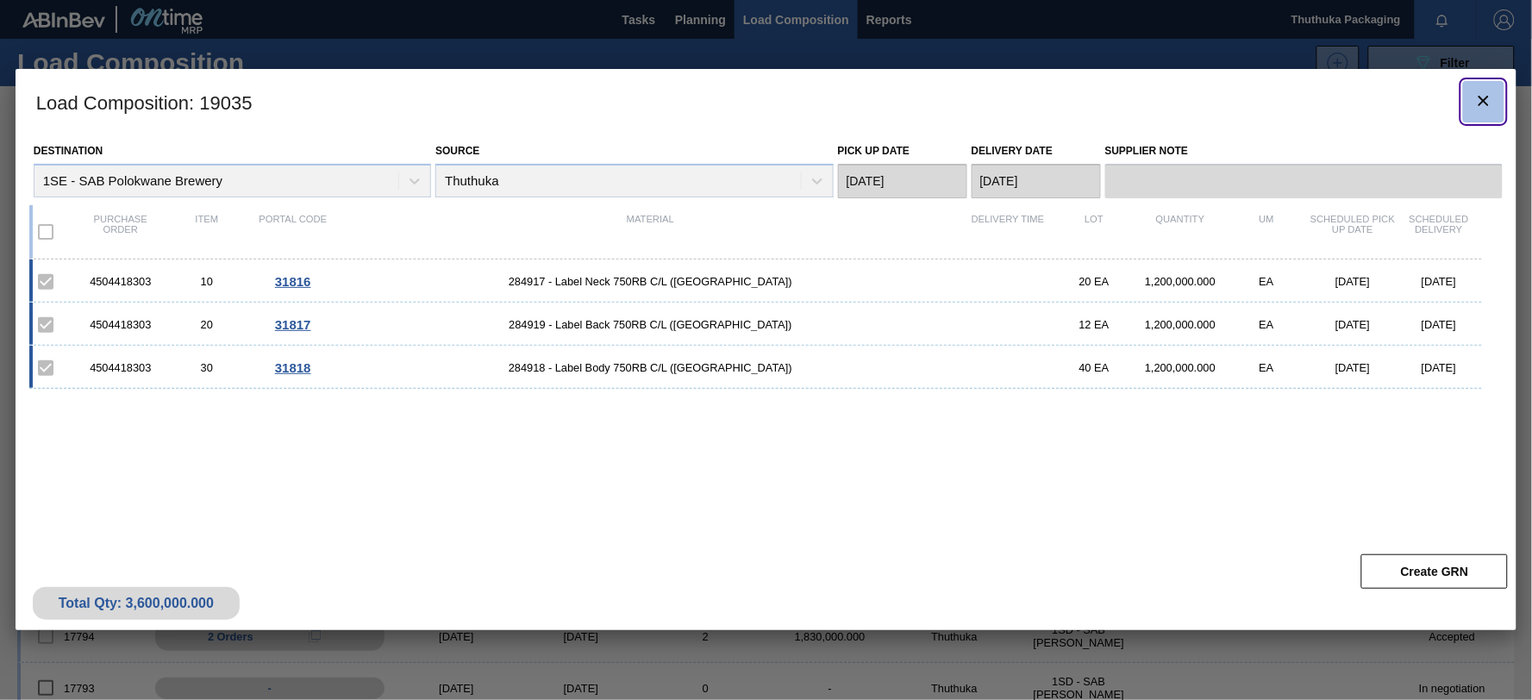
click at [1485, 96] on icon "botão de ícone" at bounding box center [1484, 101] width 21 height 21
